Goal: Information Seeking & Learning: Learn about a topic

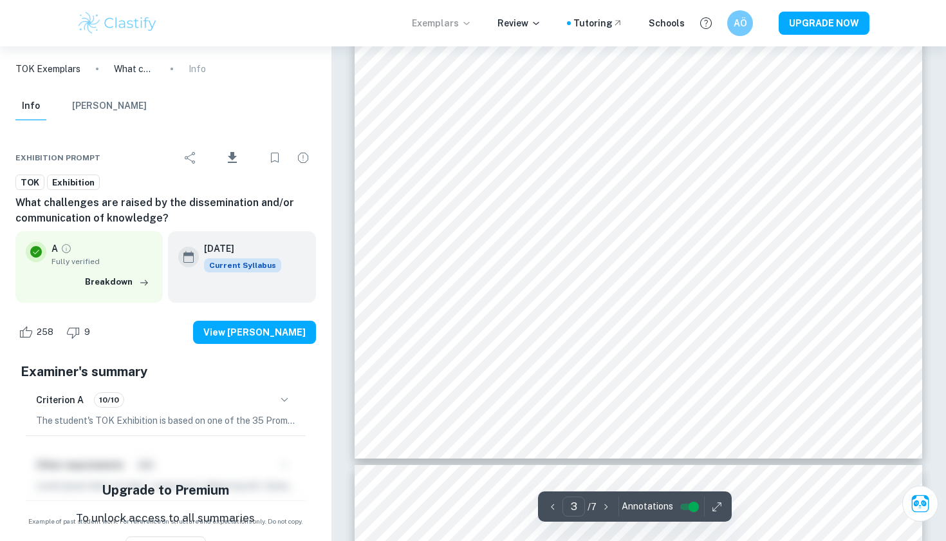
scroll to position [2007, 0]
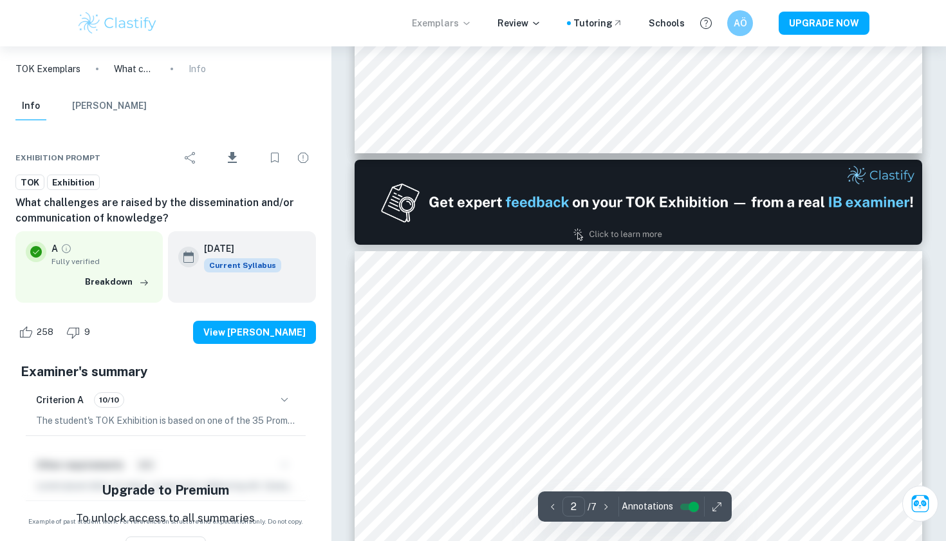
type input "1"
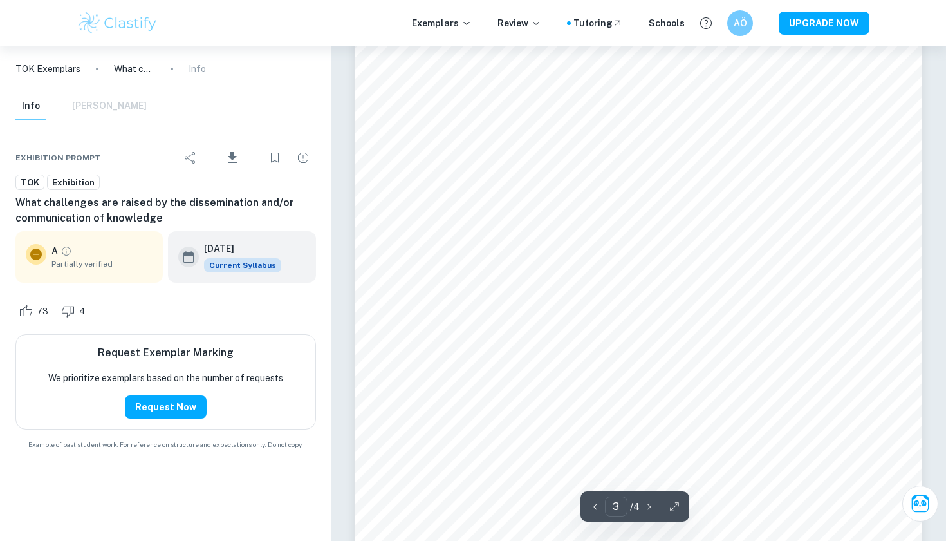
scroll to position [1909, 1]
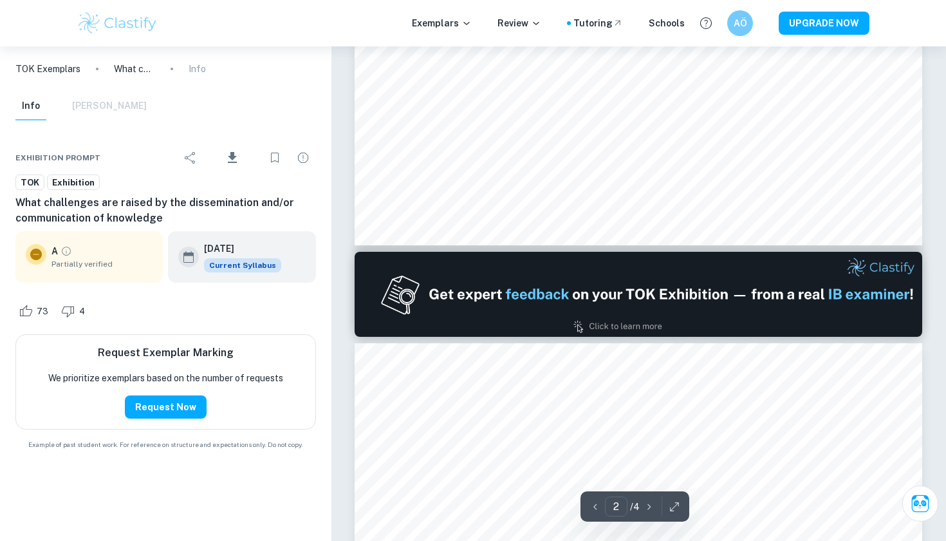
type input "1"
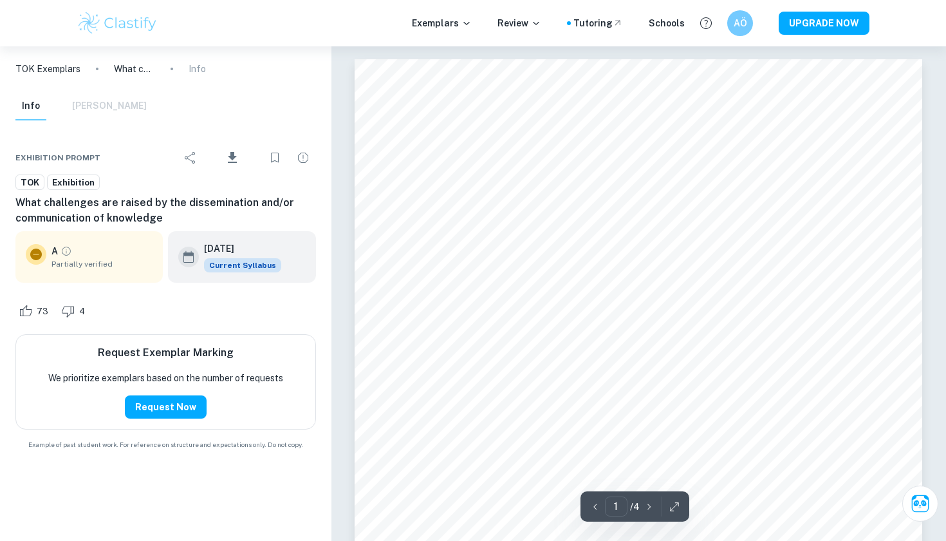
scroll to position [0, 0]
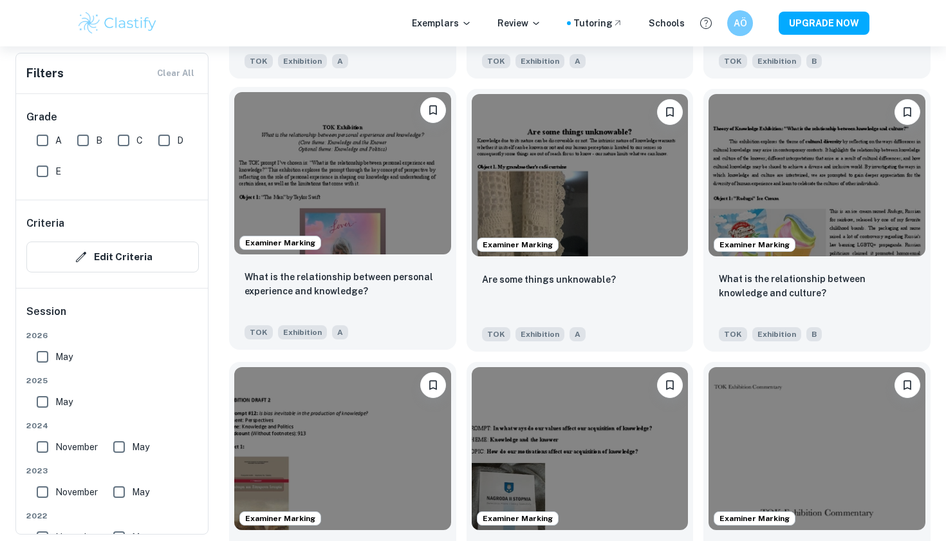
scroll to position [1456, 0]
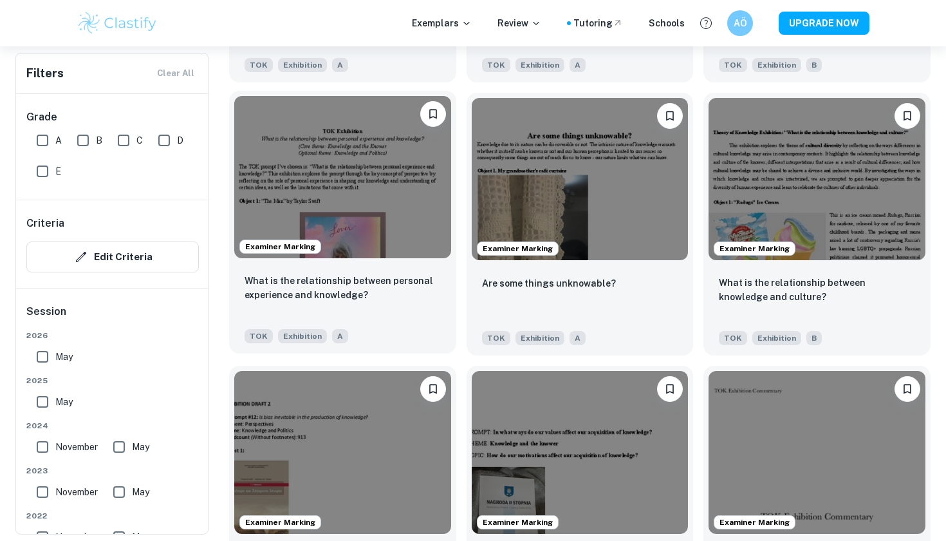
click at [411, 214] on img at bounding box center [342, 177] width 217 height 162
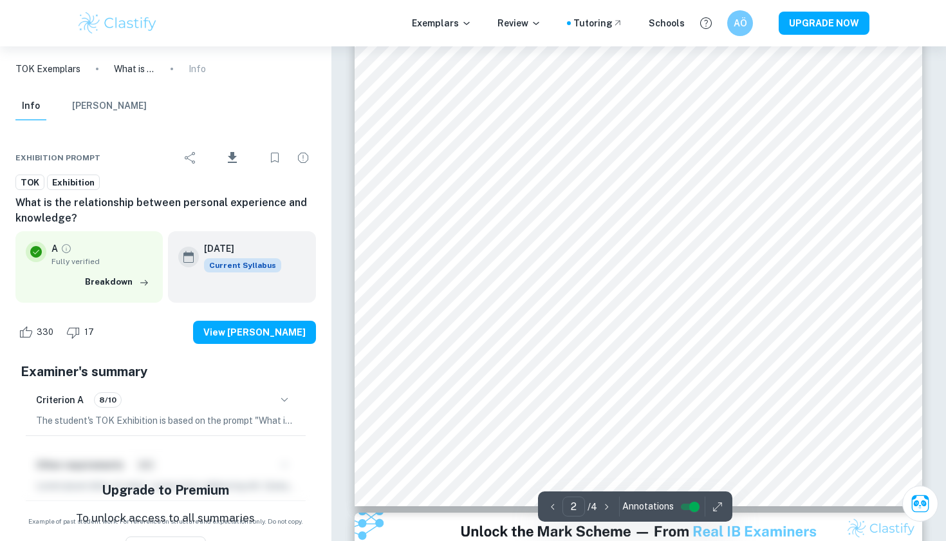
scroll to position [1107, 0]
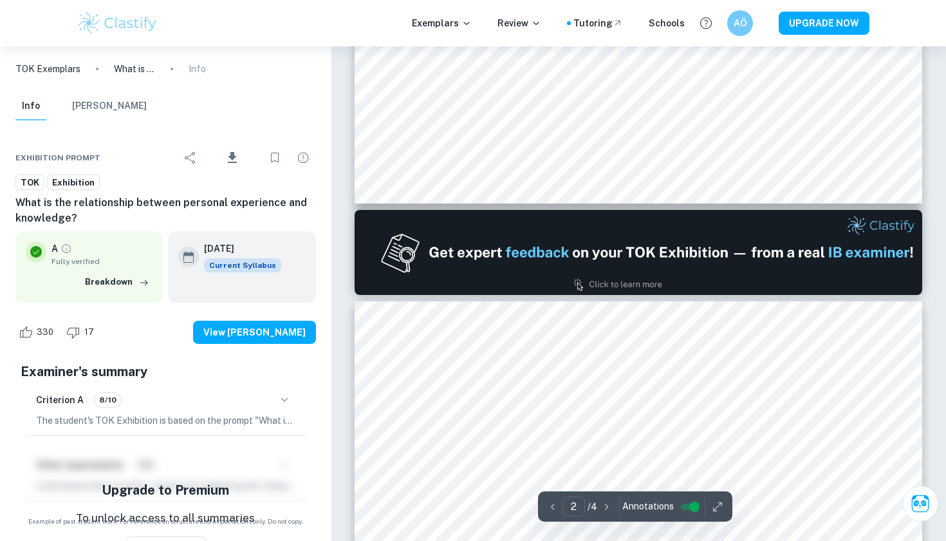
type input "1"
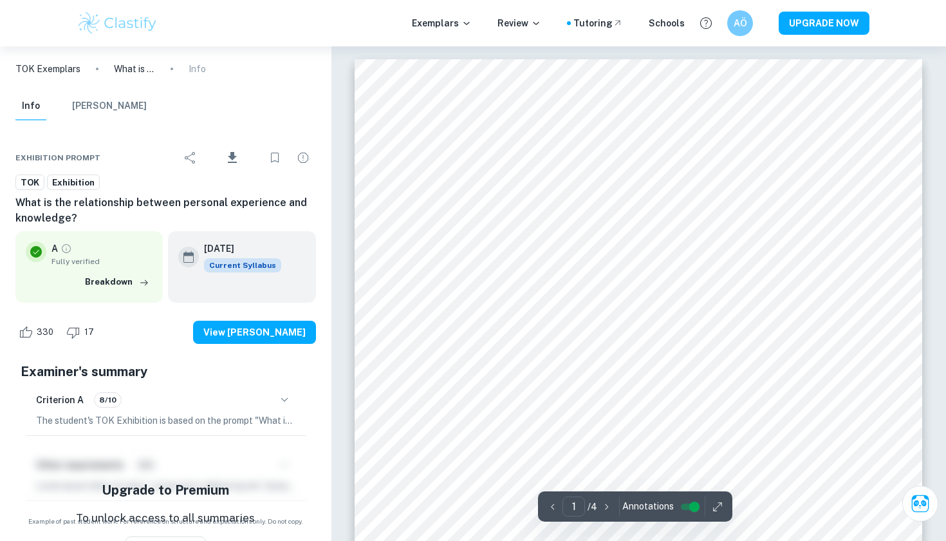
scroll to position [0, 0]
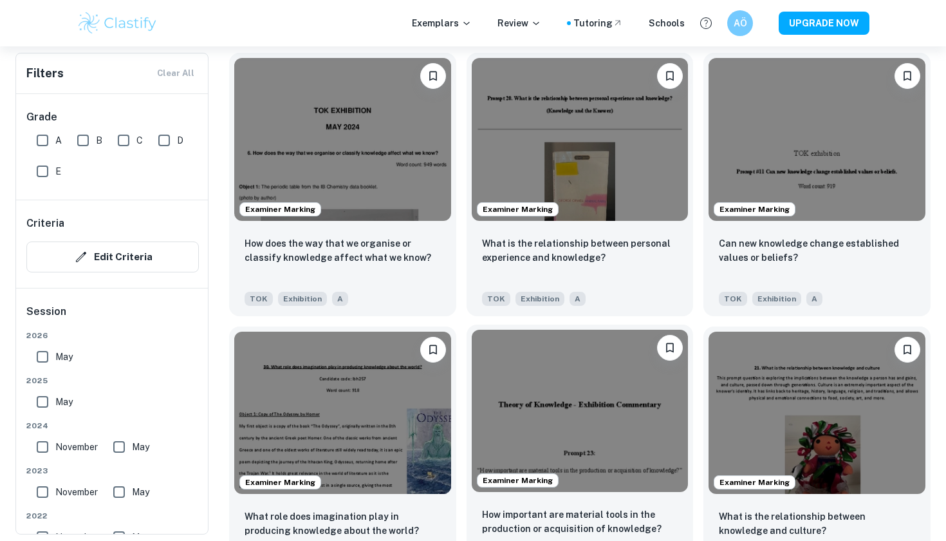
scroll to position [3947, 0]
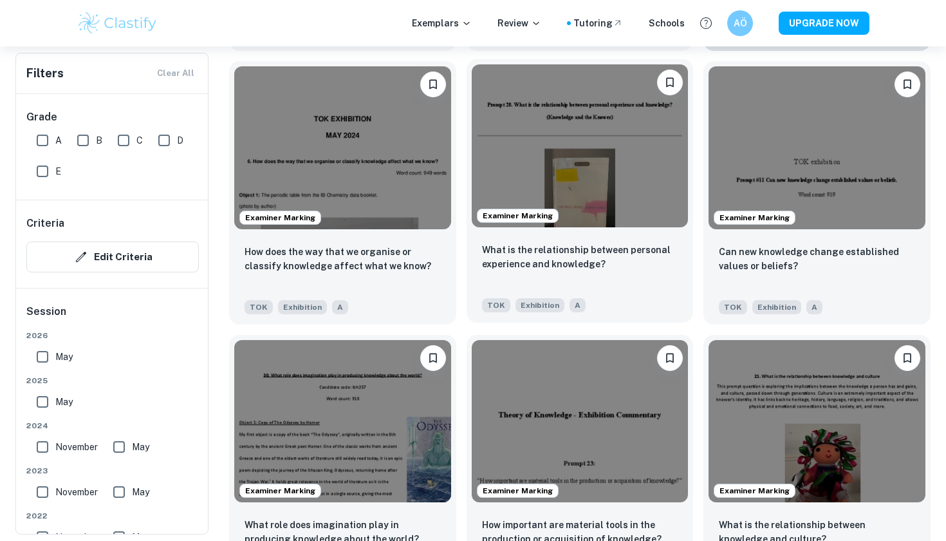
click at [604, 174] on img at bounding box center [580, 145] width 217 height 162
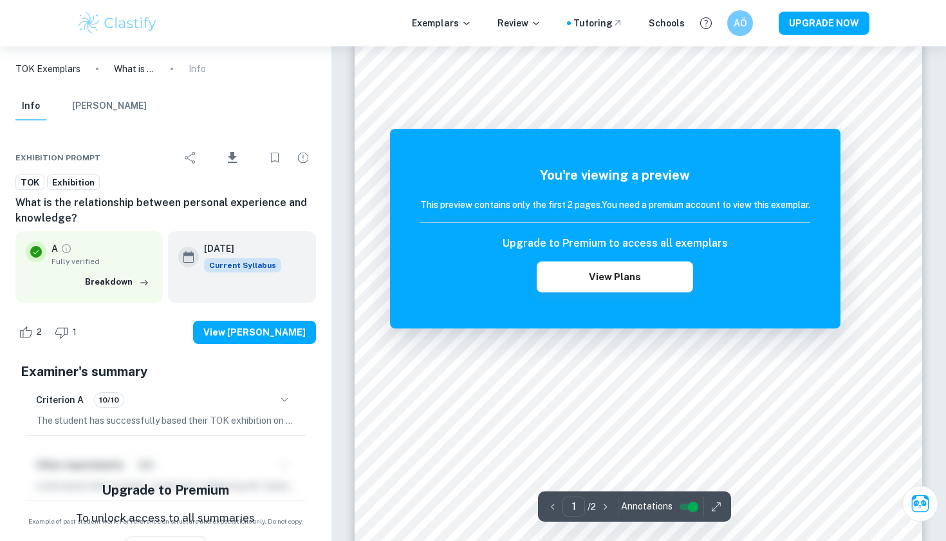
scroll to position [135, 0]
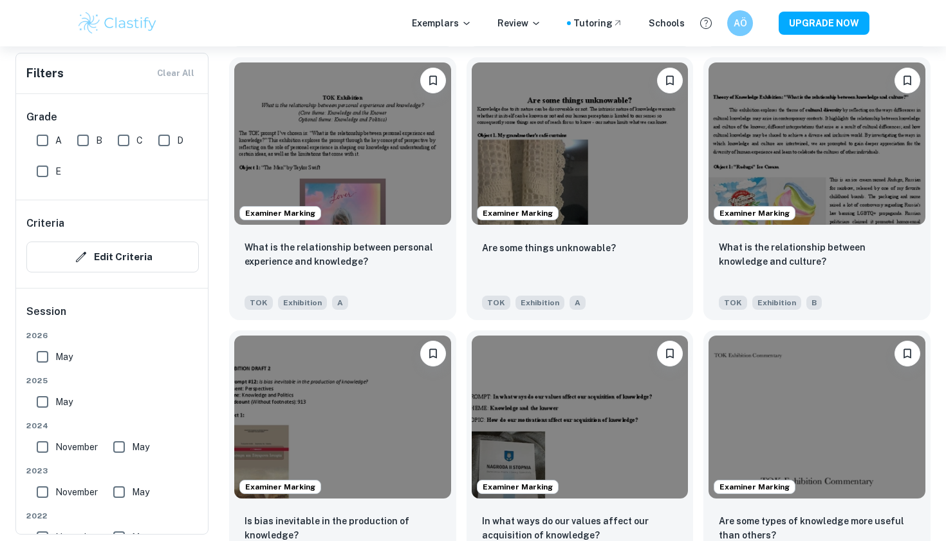
scroll to position [1500, 0]
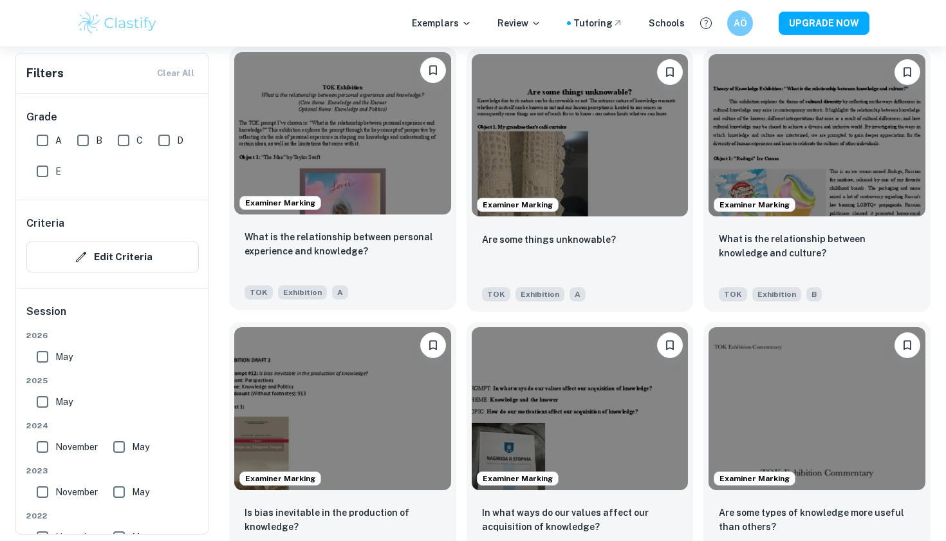
click at [393, 159] on img at bounding box center [342, 133] width 217 height 162
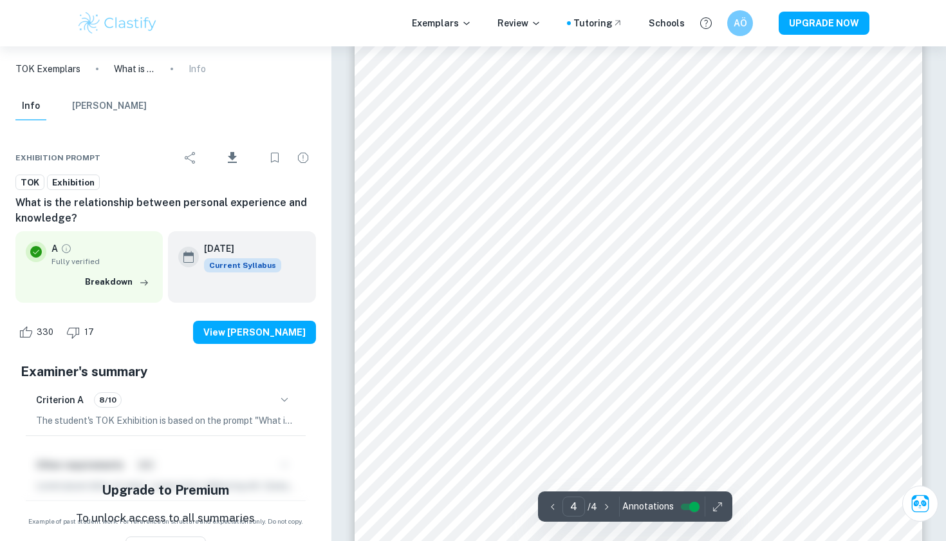
scroll to position [2454, 0]
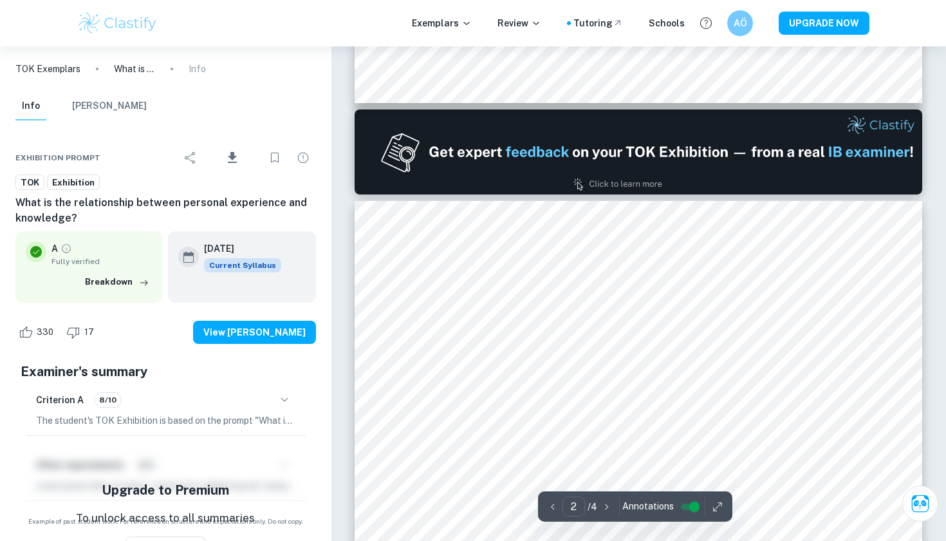
type input "1"
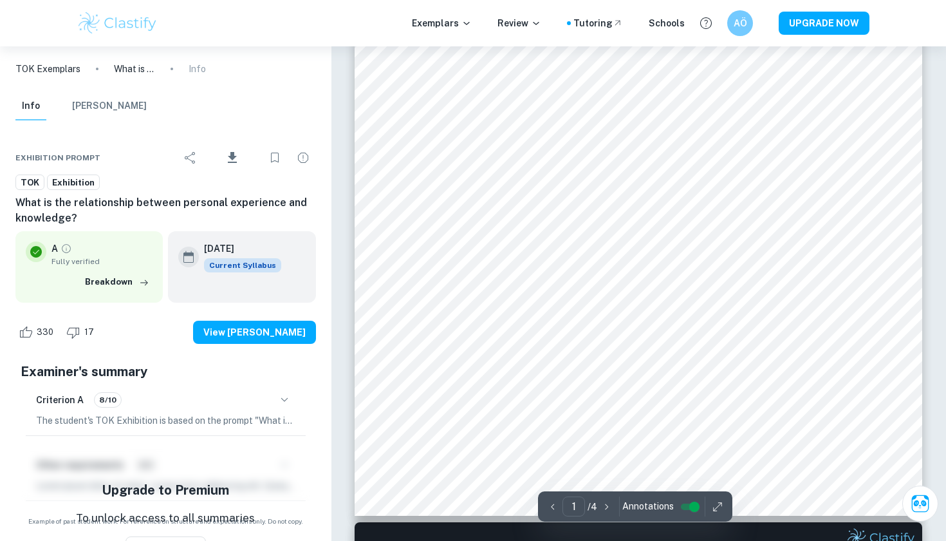
scroll to position [295, 0]
